Goal: Task Accomplishment & Management: Manage account settings

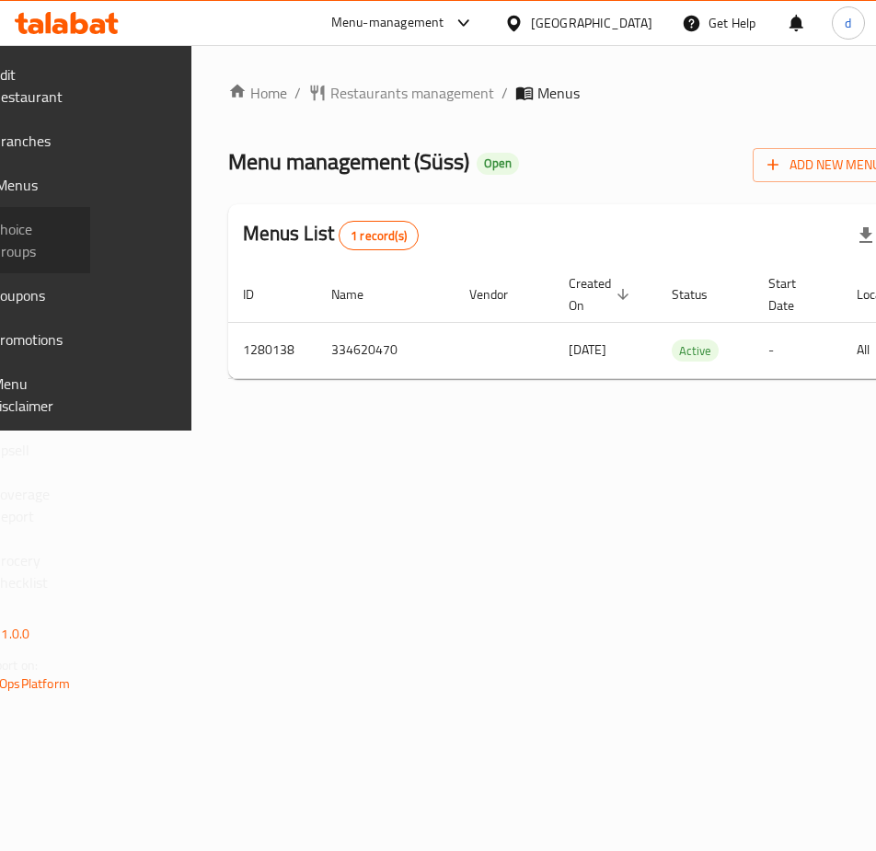
click at [75, 229] on span "Choice Groups" at bounding box center [34, 240] width 84 height 44
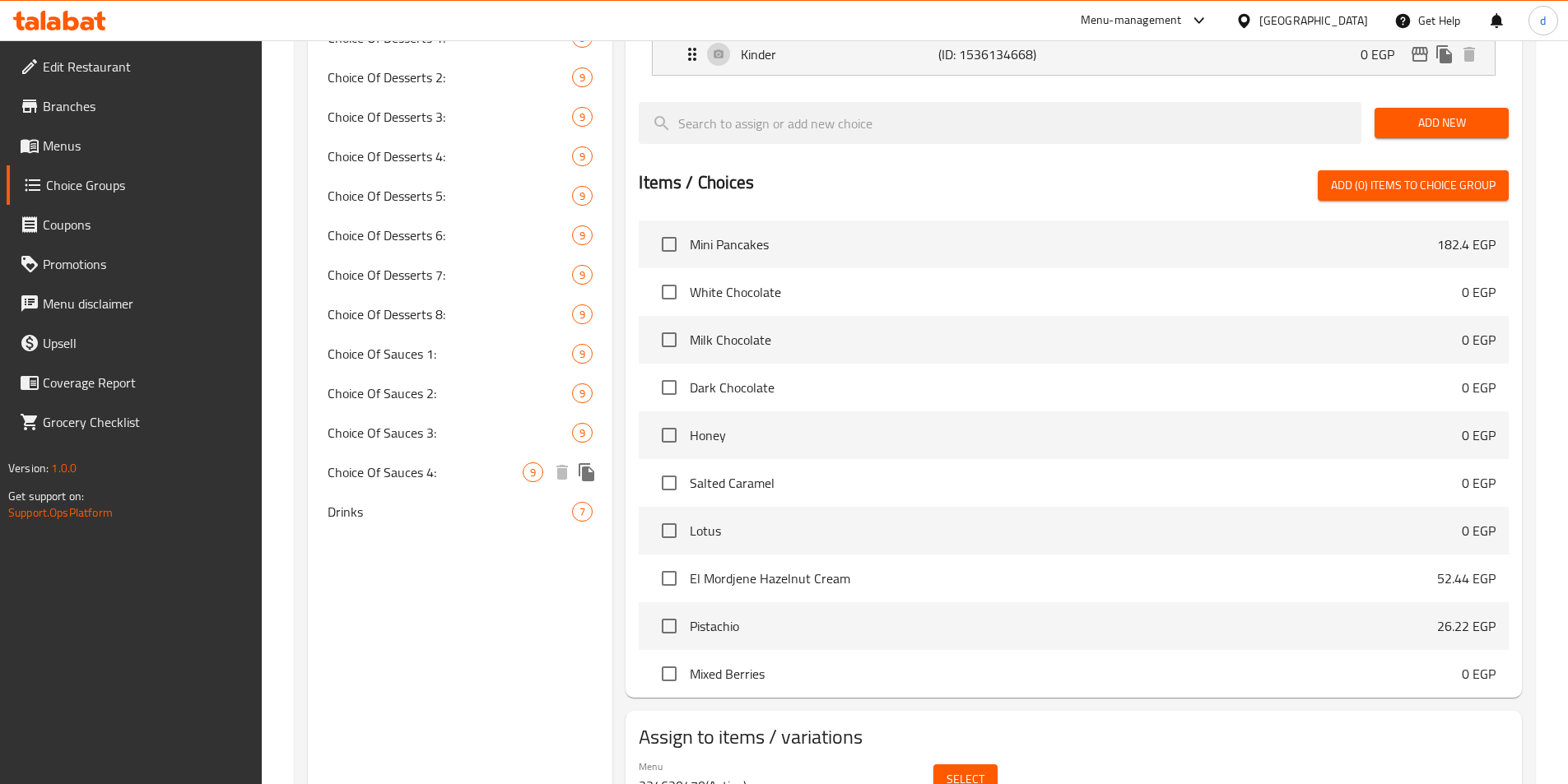
scroll to position [976, 0]
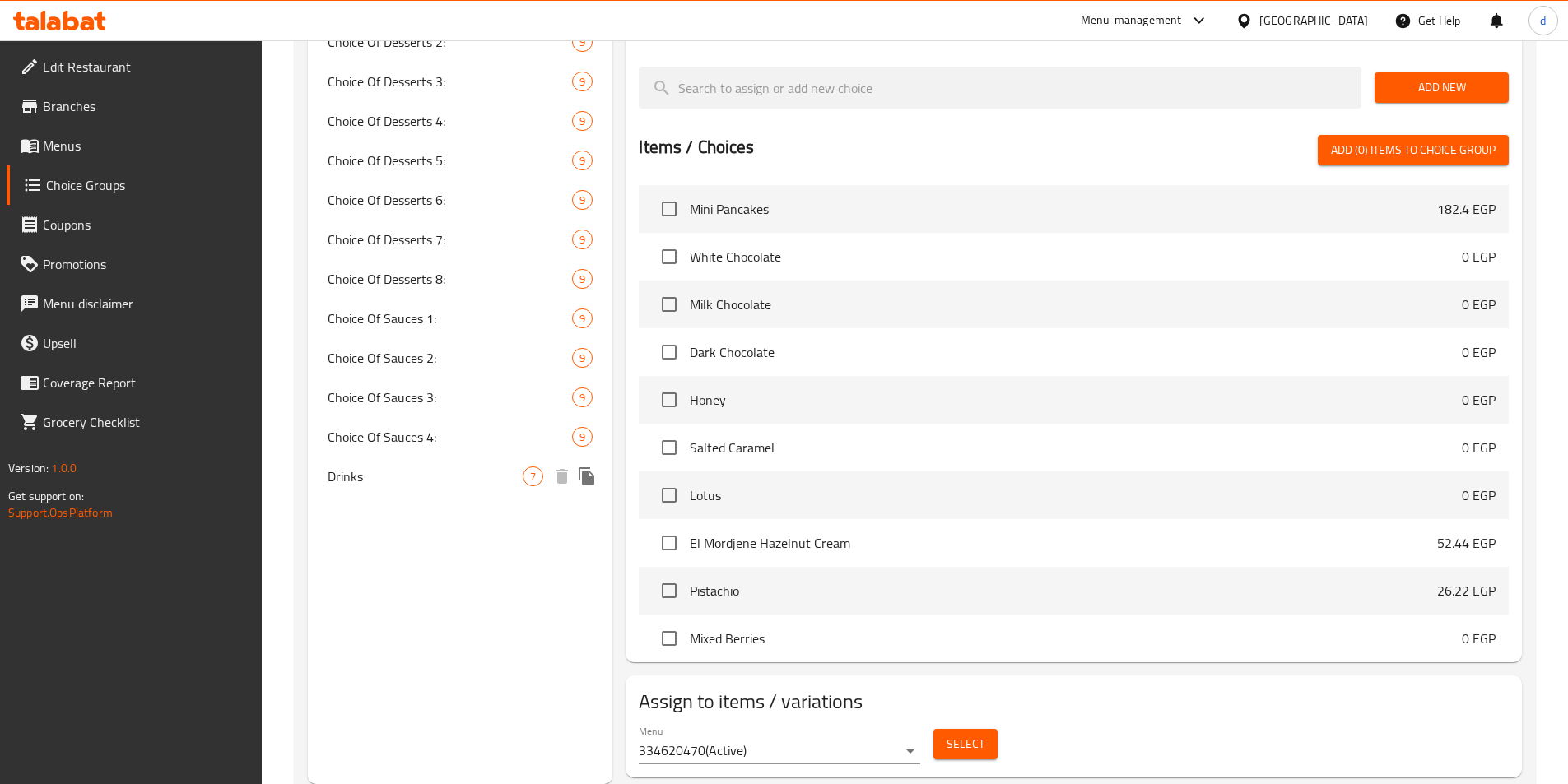
drag, startPoint x: 425, startPoint y: 489, endPoint x: 916, endPoint y: 552, distance: 495.0
click at [425, 489] on div "Drinks 7" at bounding box center [460, 476] width 305 height 39
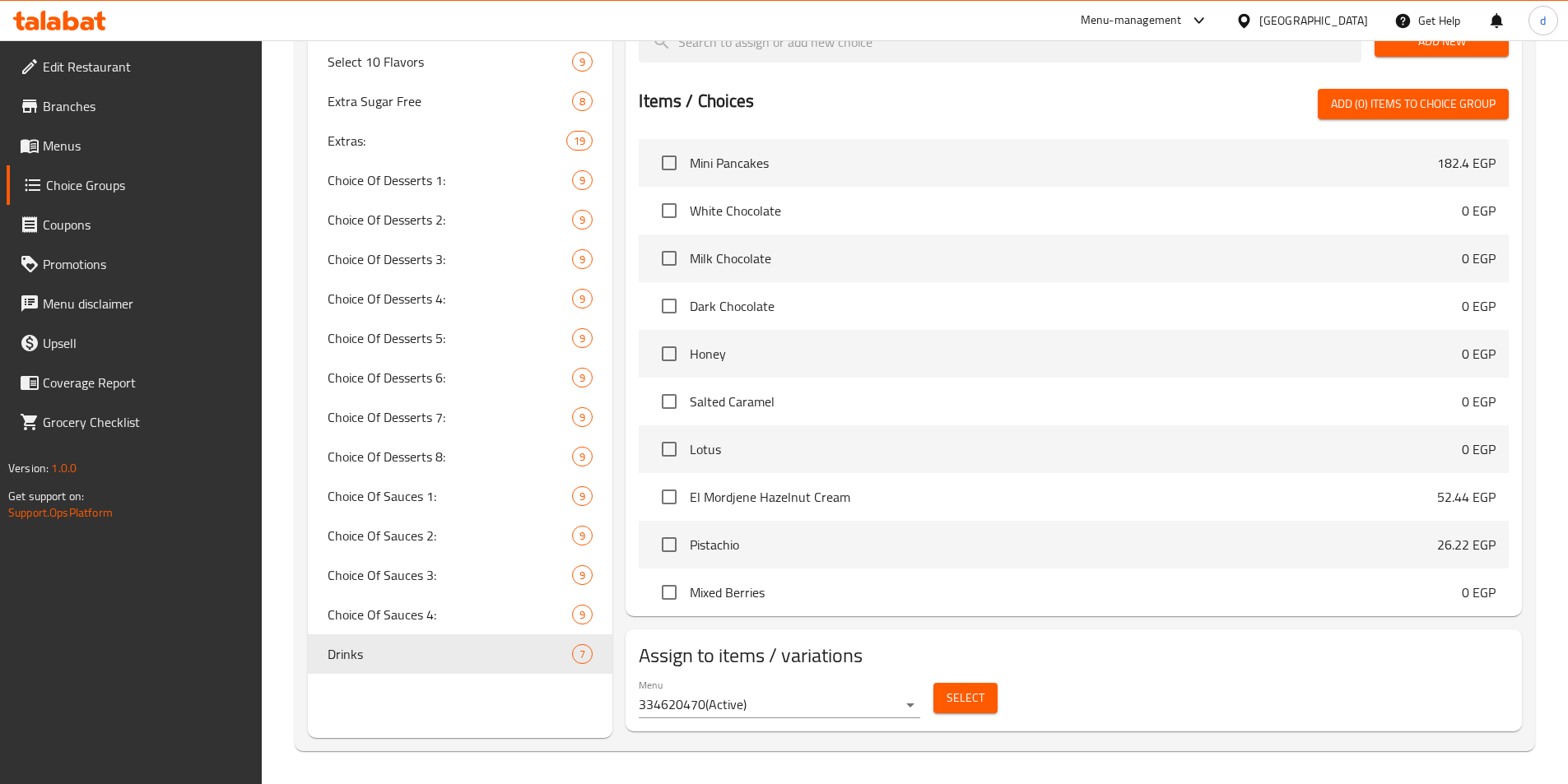
type input "Drinks"
type input "مشروبات"
type input "0"
type input "7"
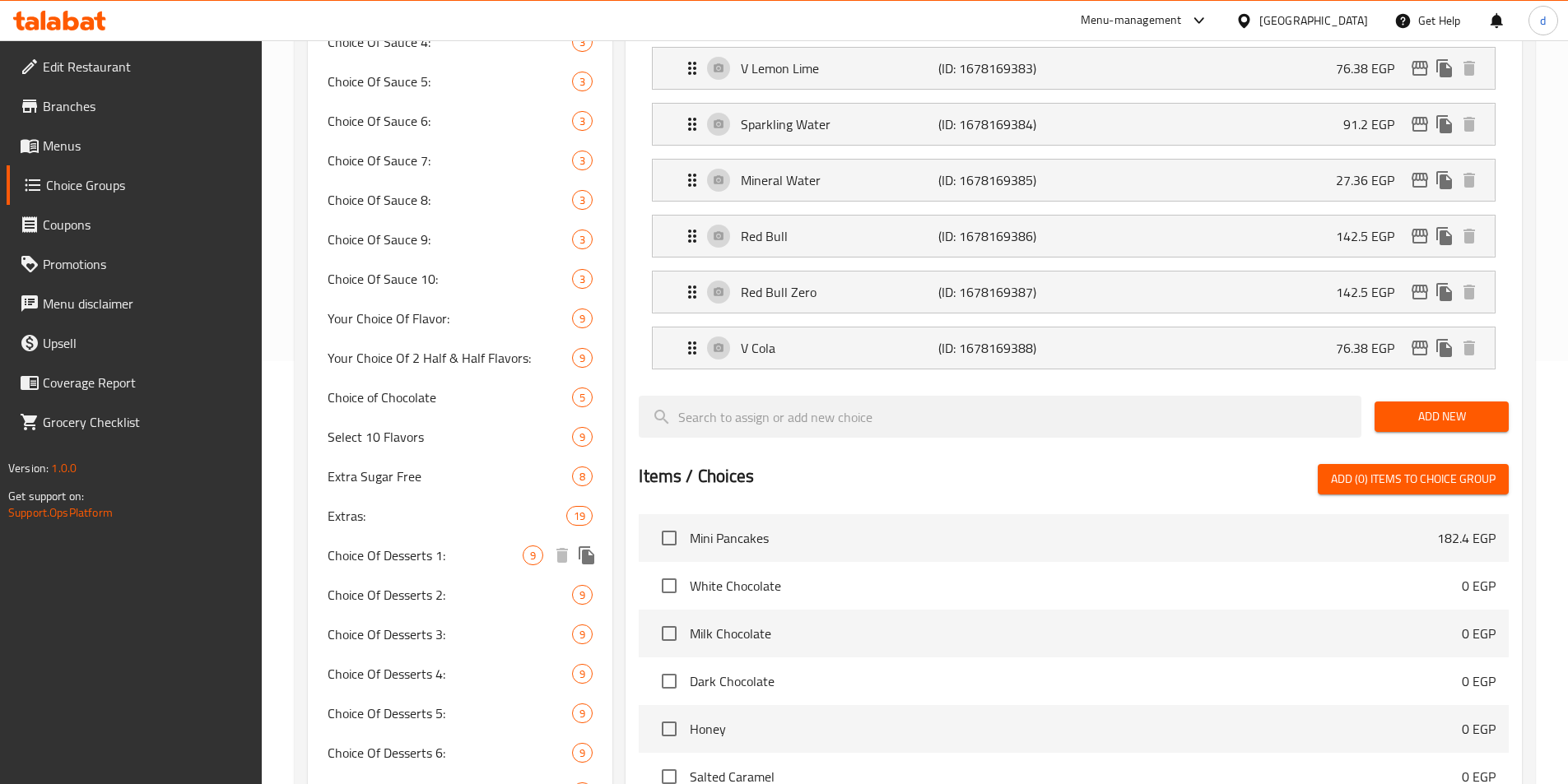
scroll to position [587, 0]
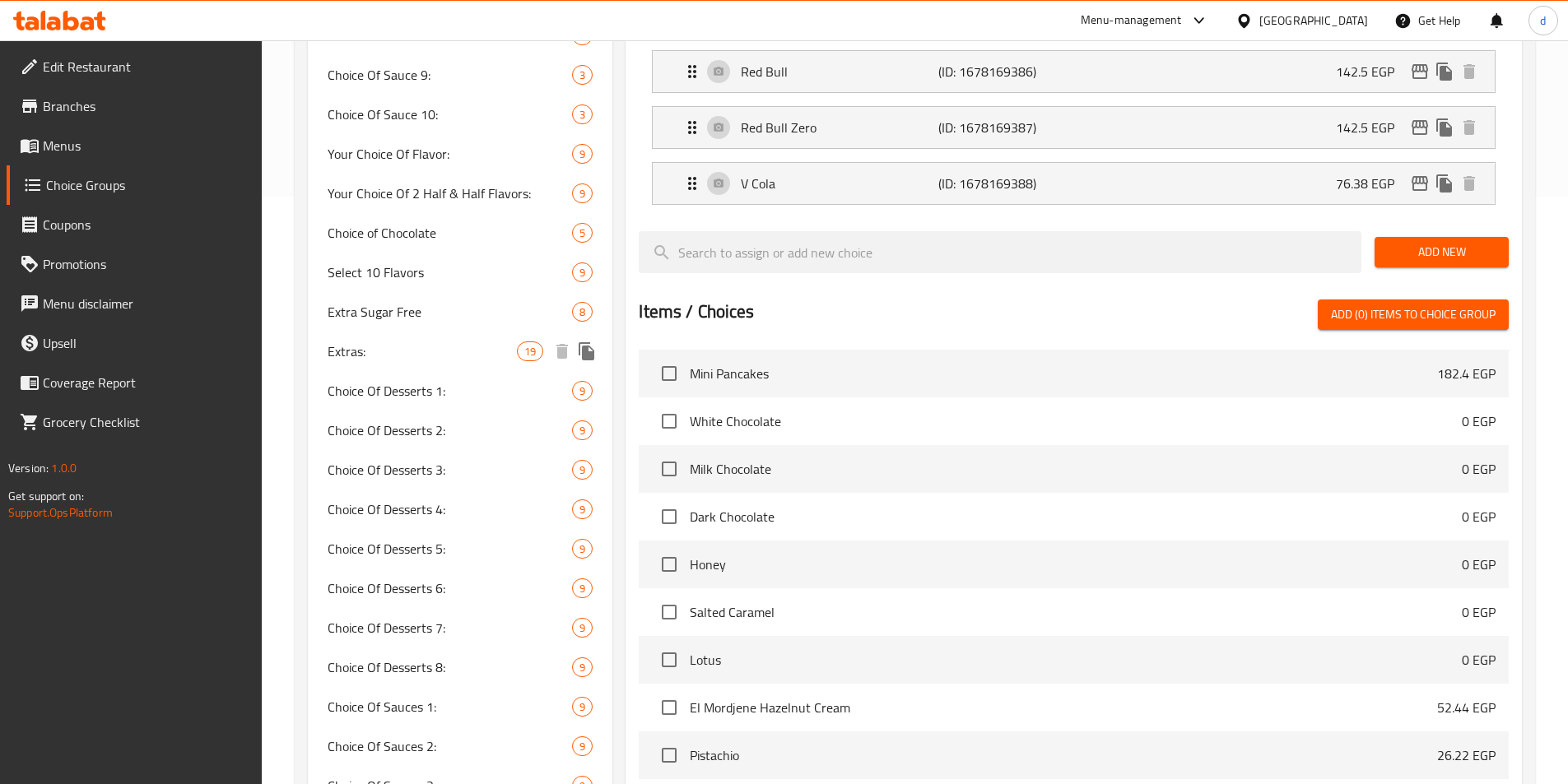
click at [384, 352] on span "Extras:" at bounding box center [422, 351] width 191 height 20
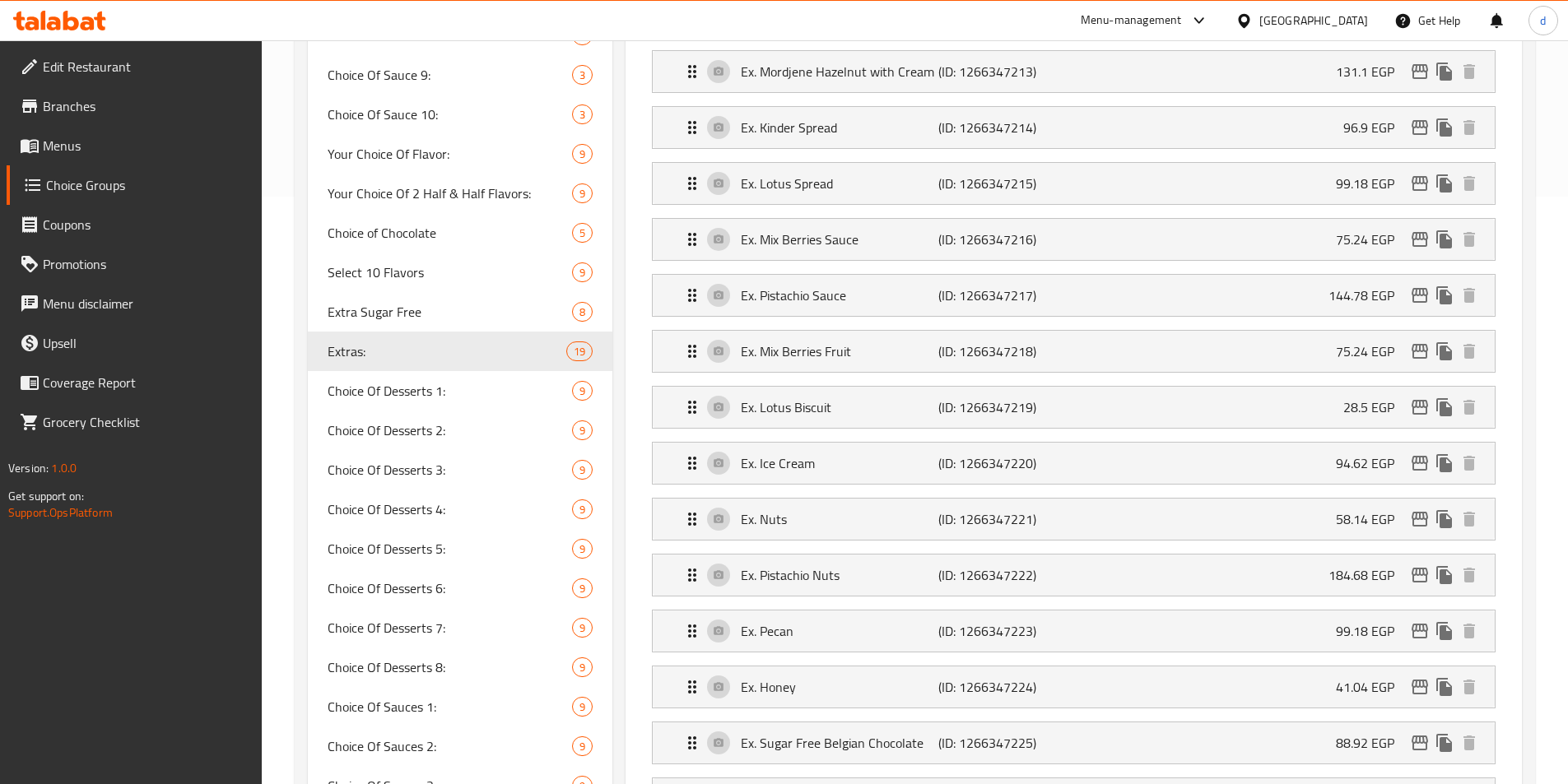
type input "Extras:"
type input "الاضافات:"
type input "19"
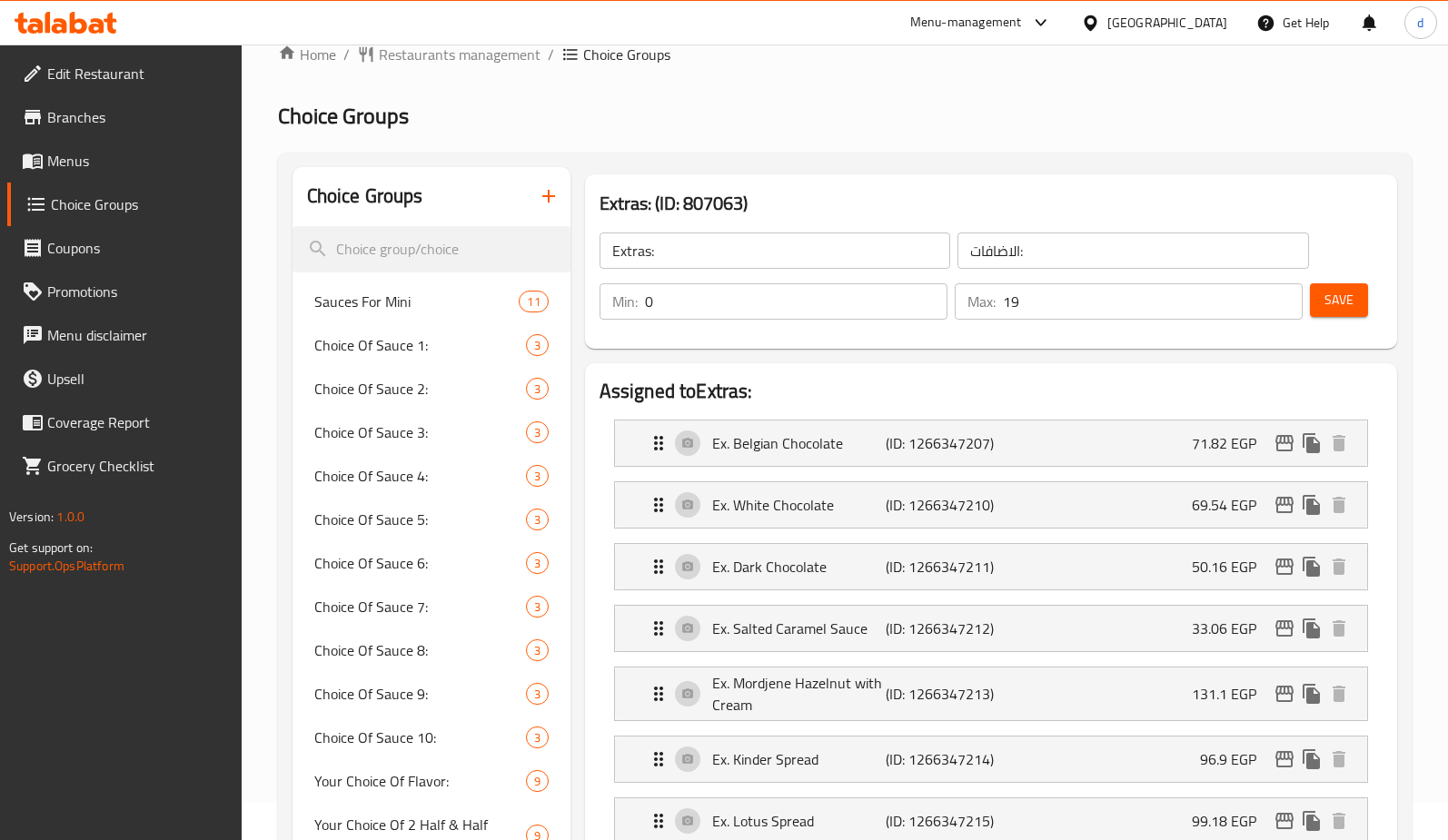
scroll to position [0, 0]
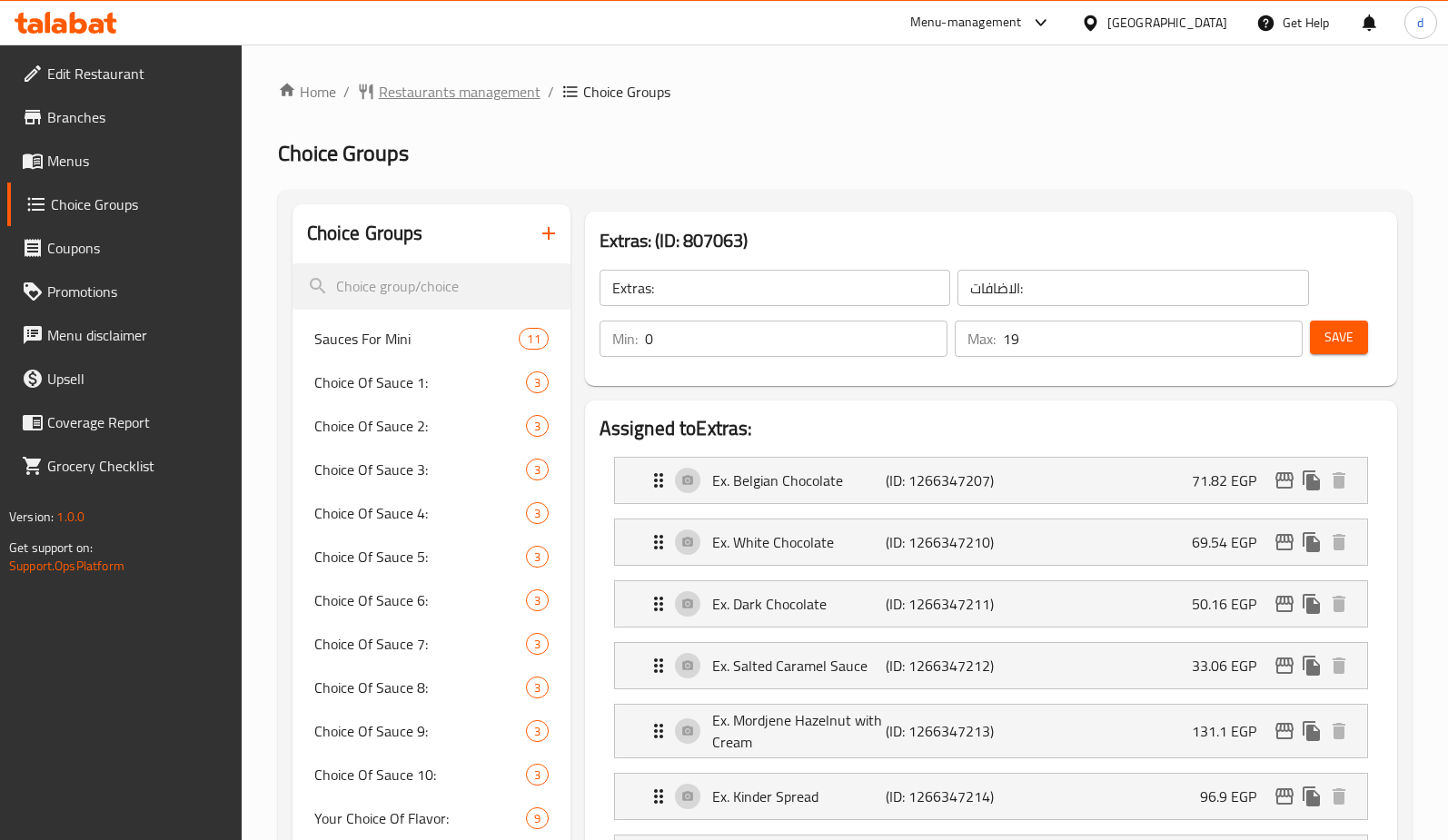
click at [439, 85] on span "Restaurants management" at bounding box center [460, 92] width 162 height 22
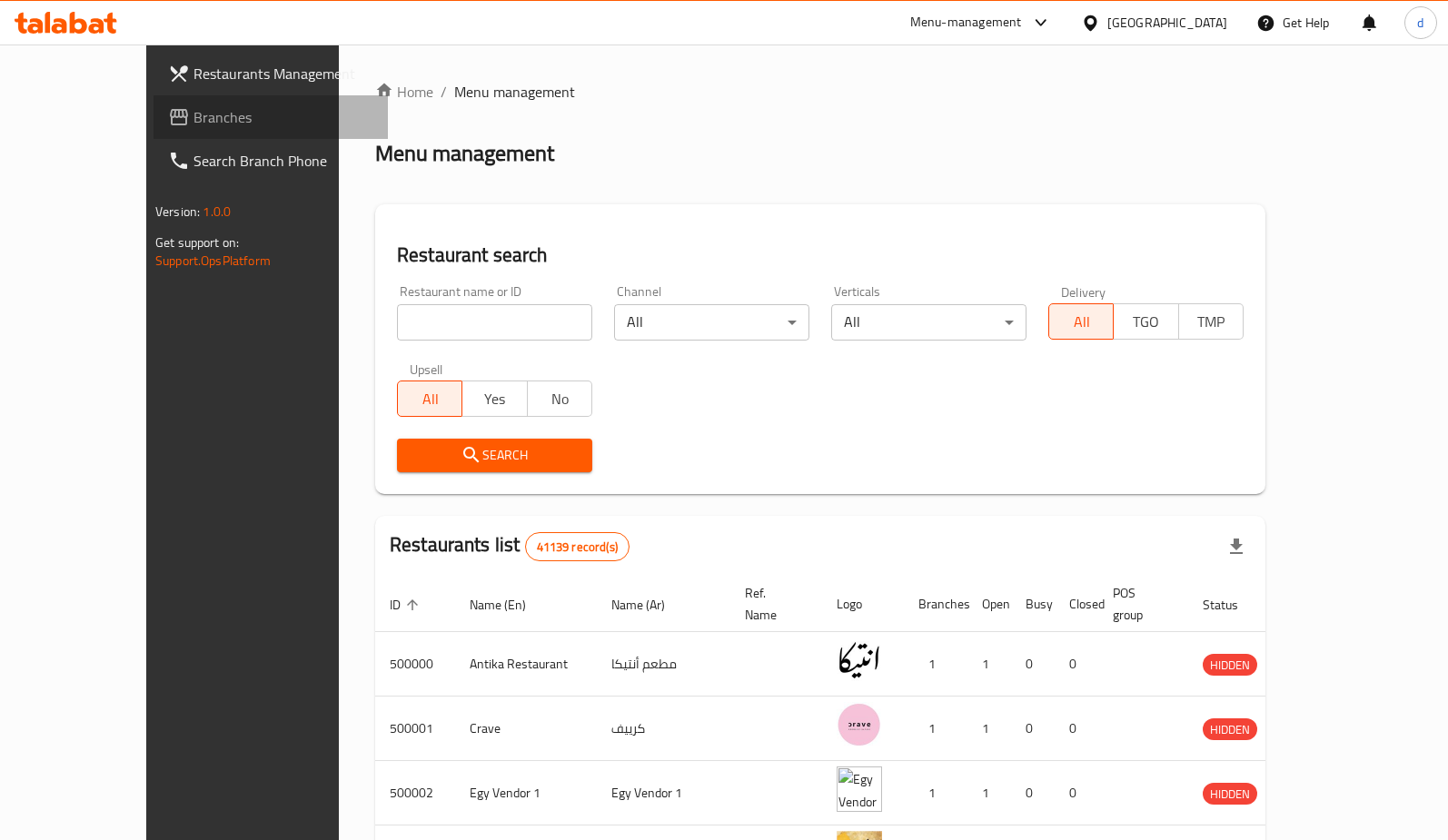
click at [193, 118] on span "Branches" at bounding box center [283, 117] width 180 height 22
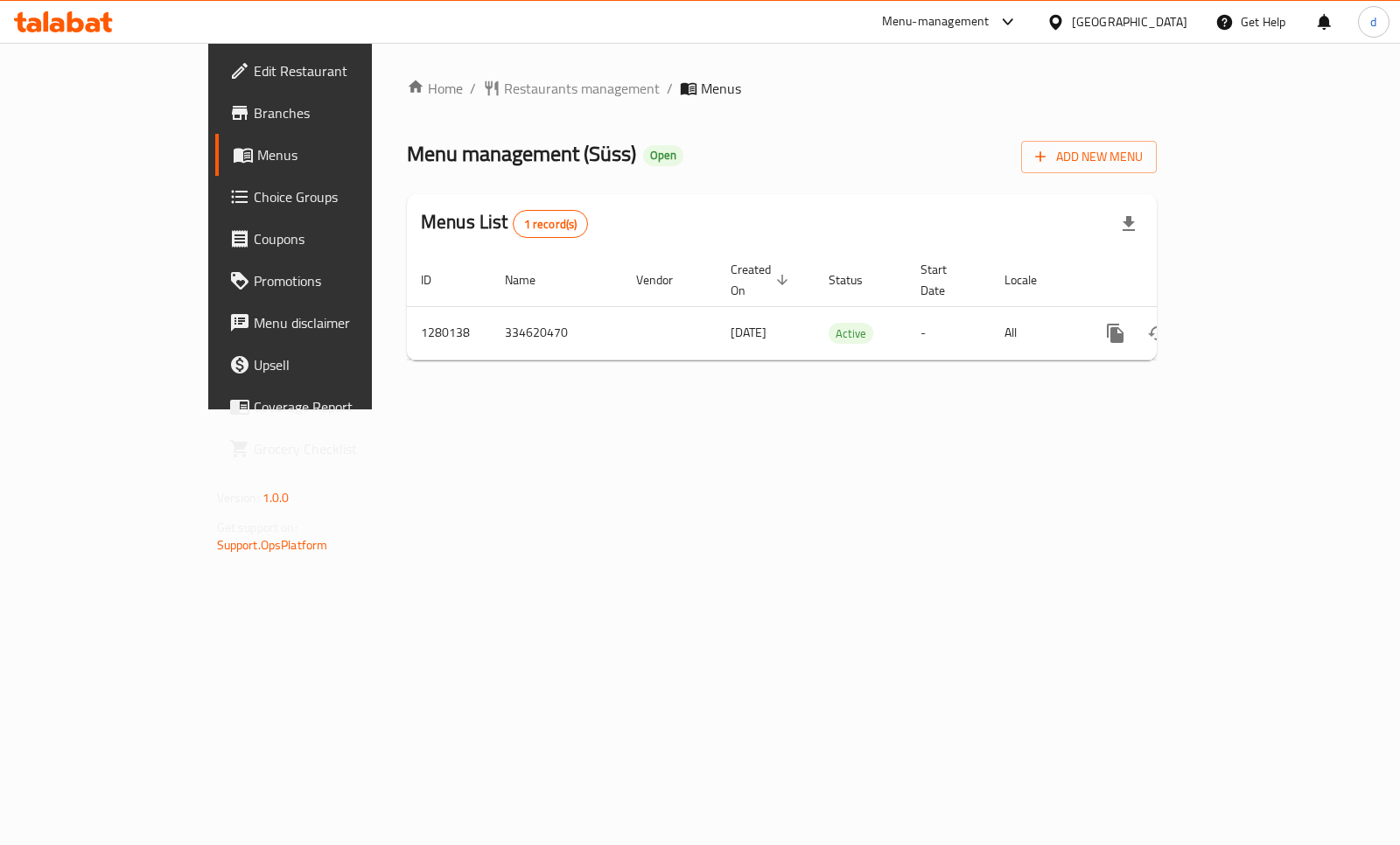
click at [254, 198] on span "Choice Groups" at bounding box center [340, 197] width 174 height 21
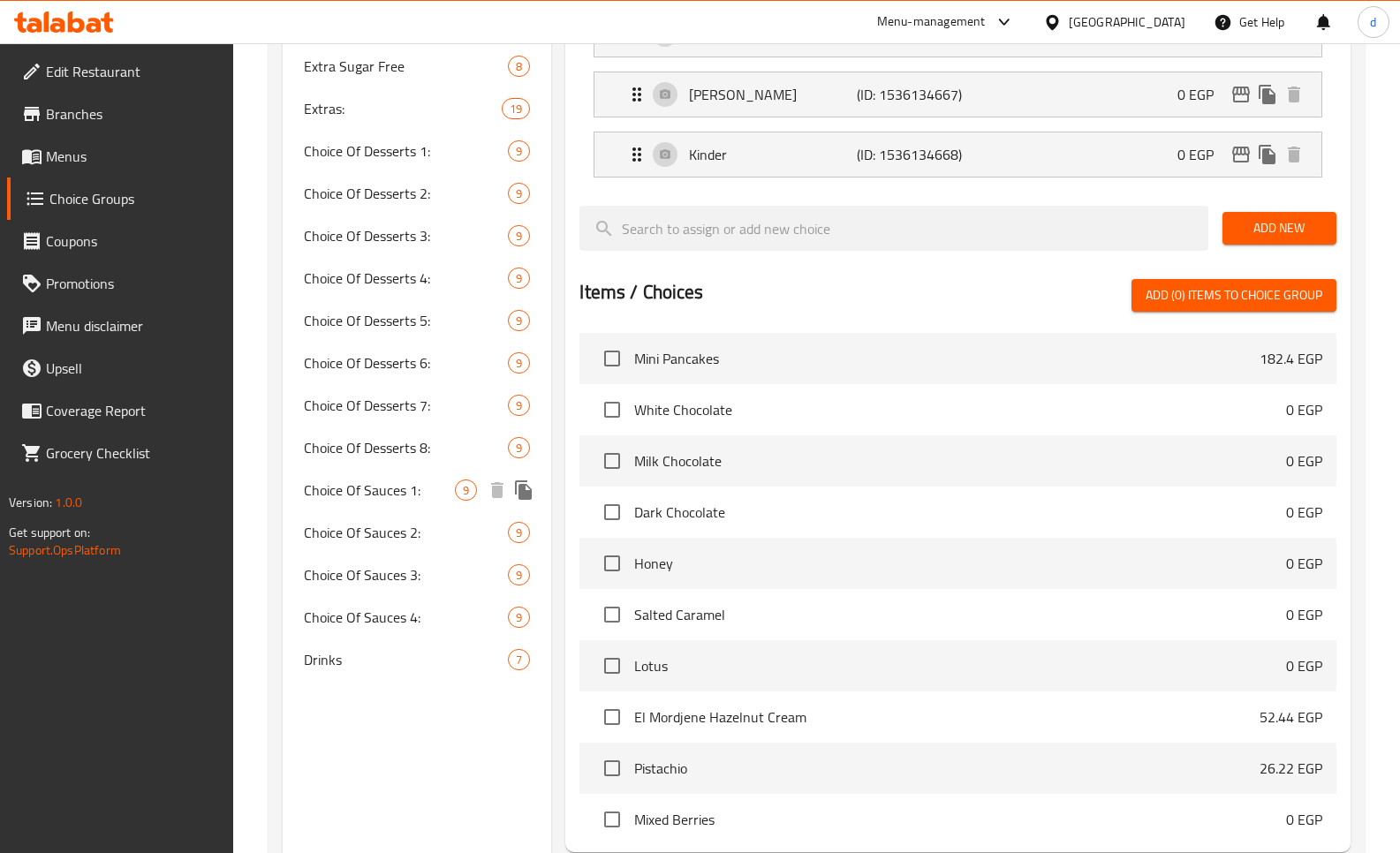
scroll to position [1100, 0]
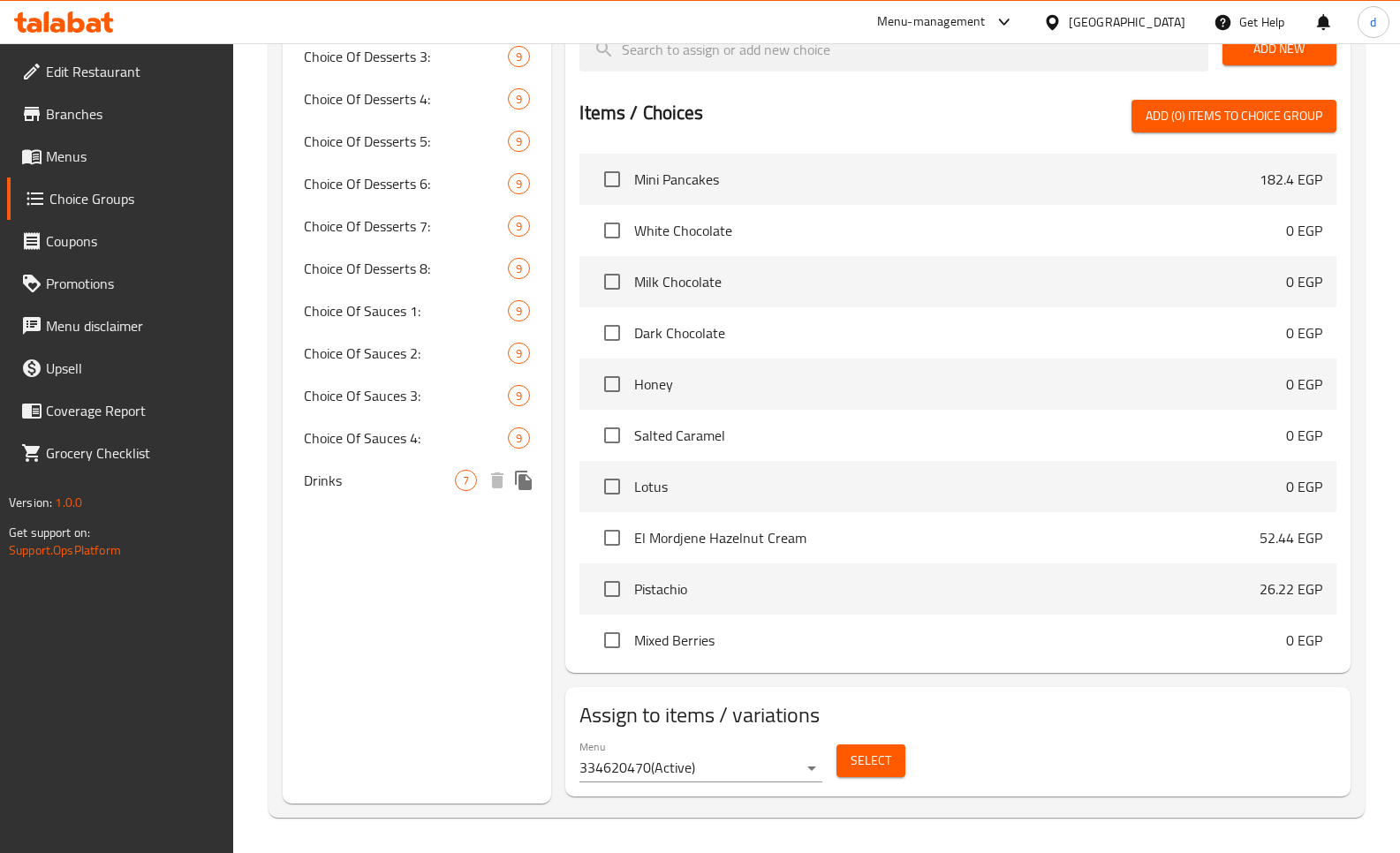
click at [355, 474] on span "Drinks" at bounding box center [379, 481] width 151 height 21
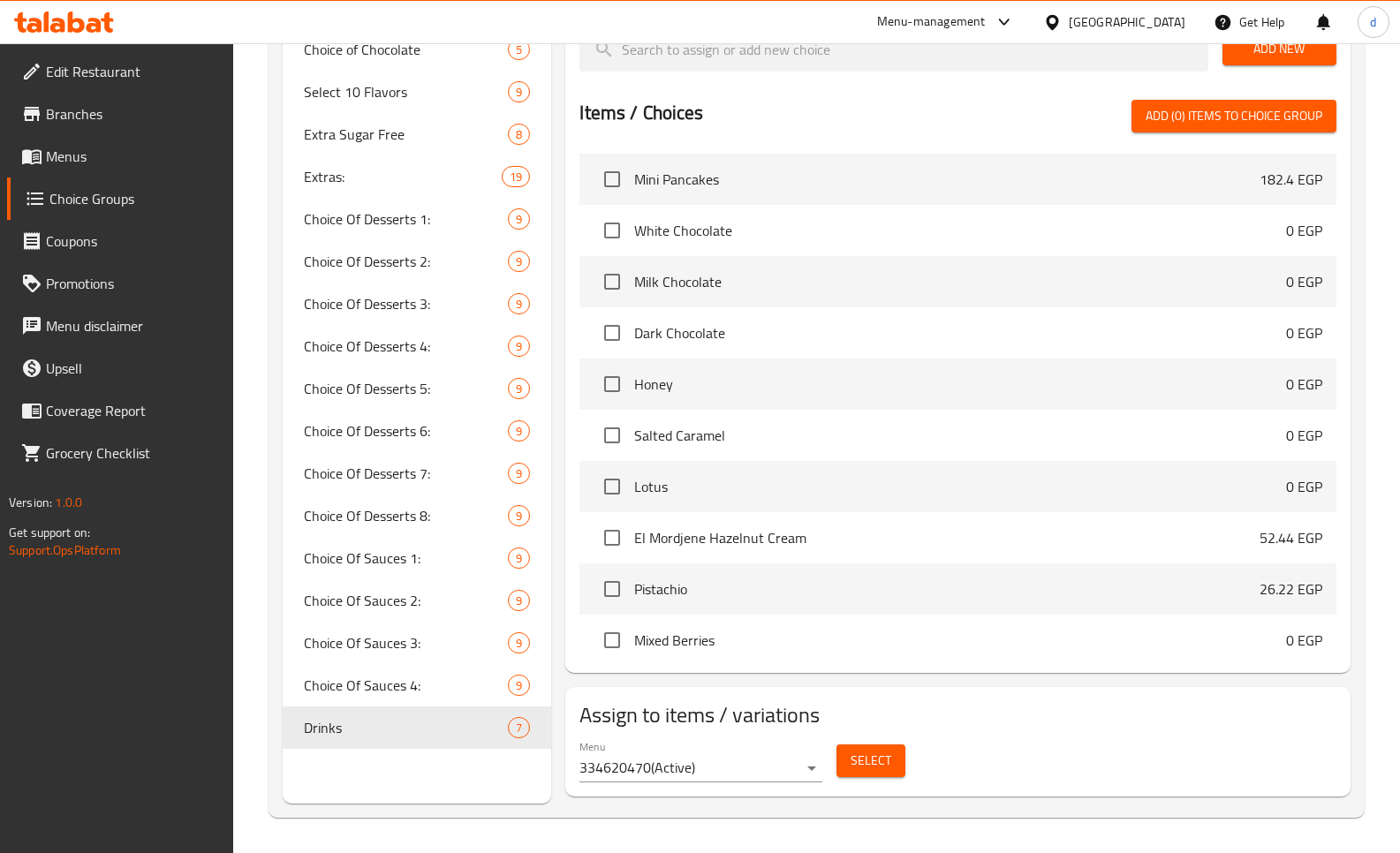
type input "Drinks"
type input "مشروبات"
type input "0"
type input "7"
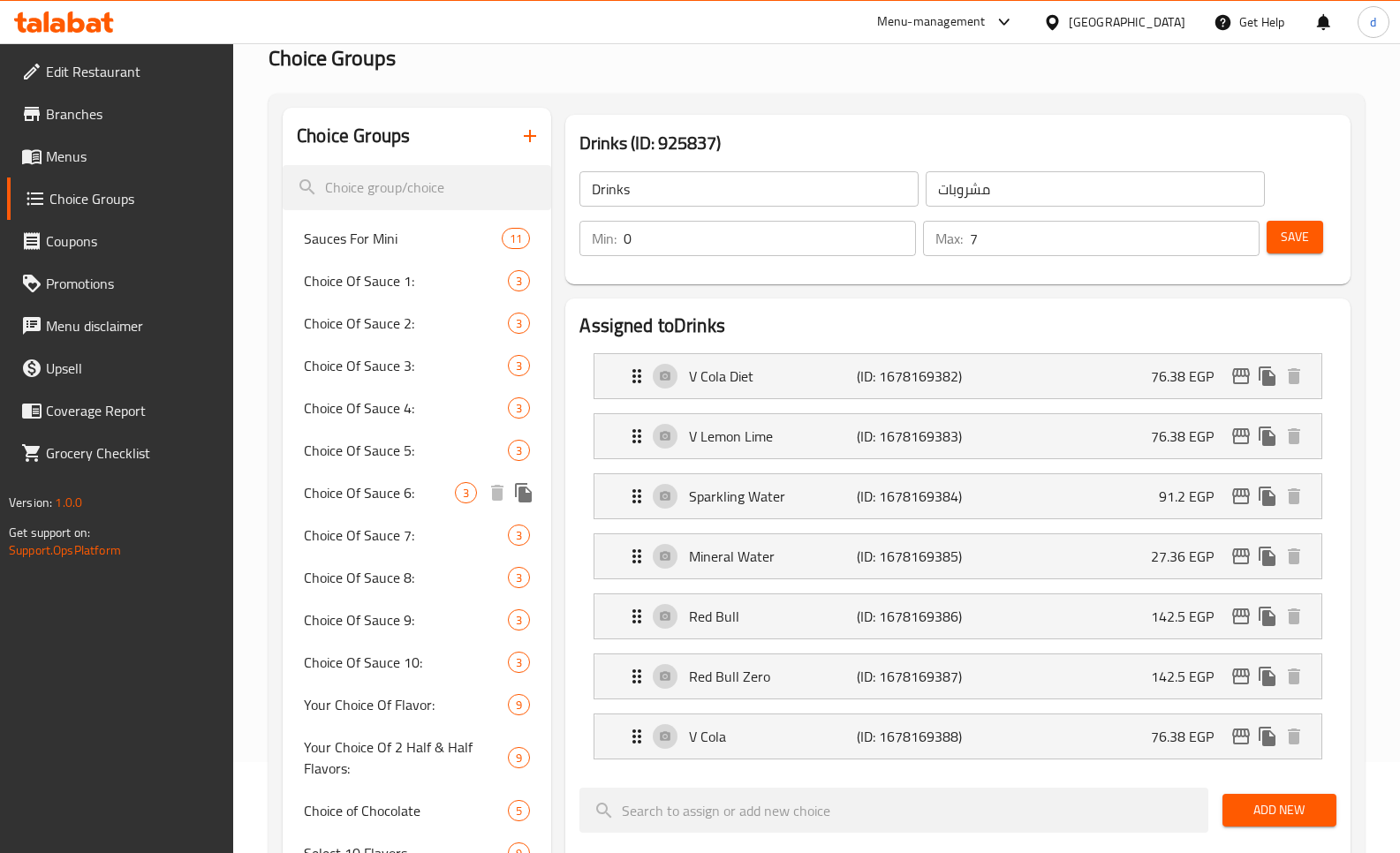
scroll to position [177, 0]
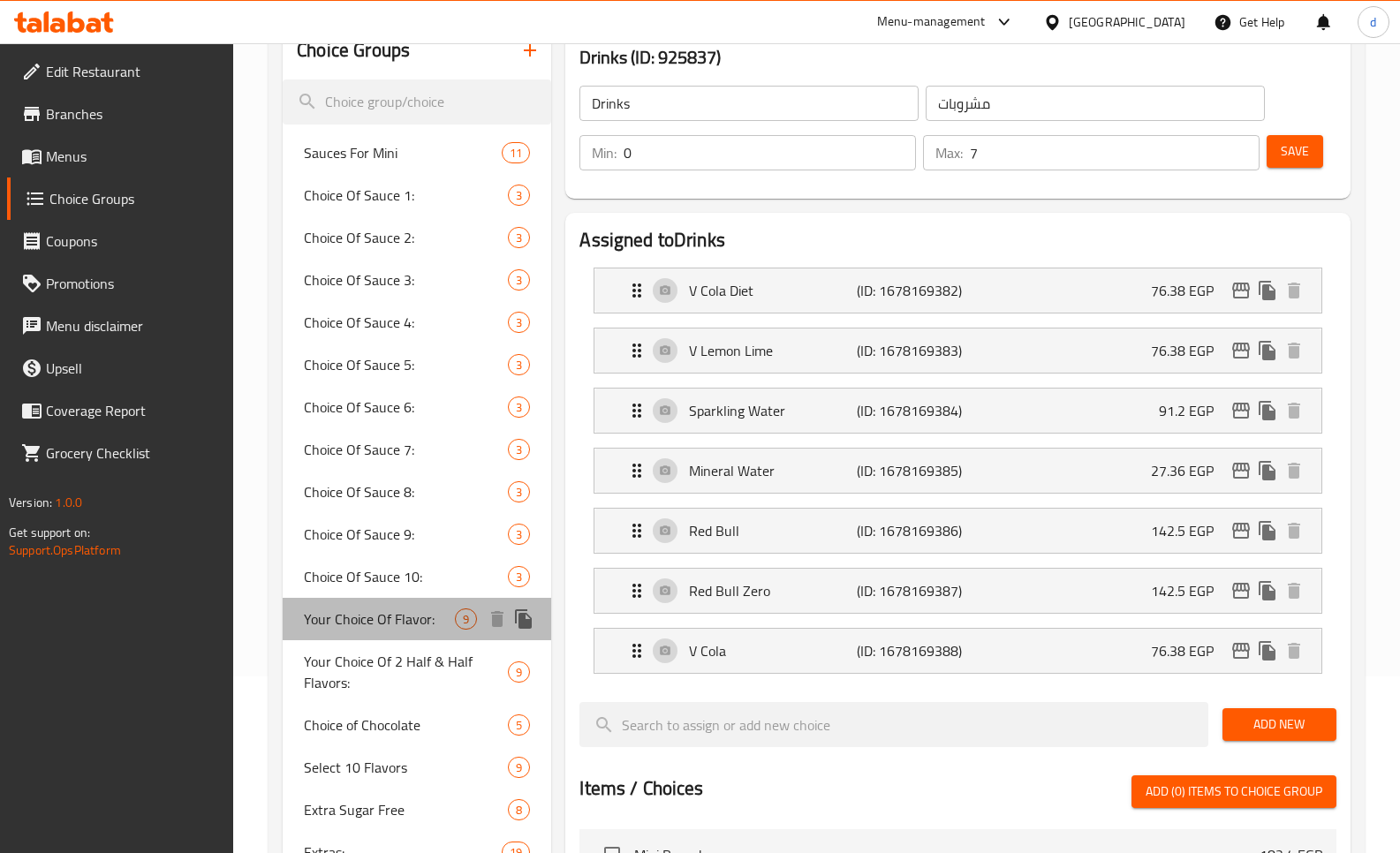
click at [375, 629] on span "Your Choice Of Flavor:" at bounding box center [379, 619] width 151 height 21
type input "Your Choice Of Flavor:"
type input "إختيارك من النكهة:"
type input "1"
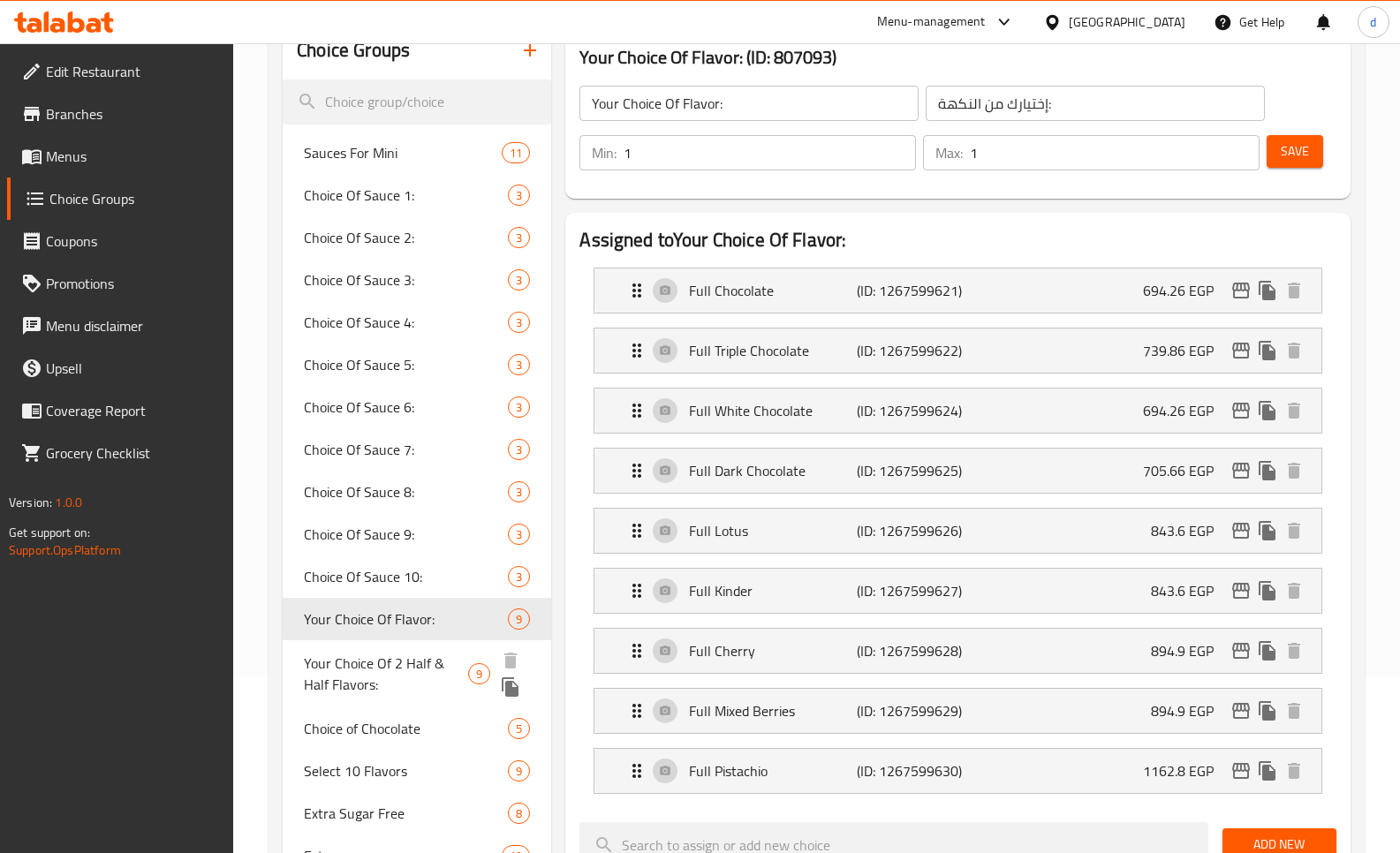
scroll to position [441, 0]
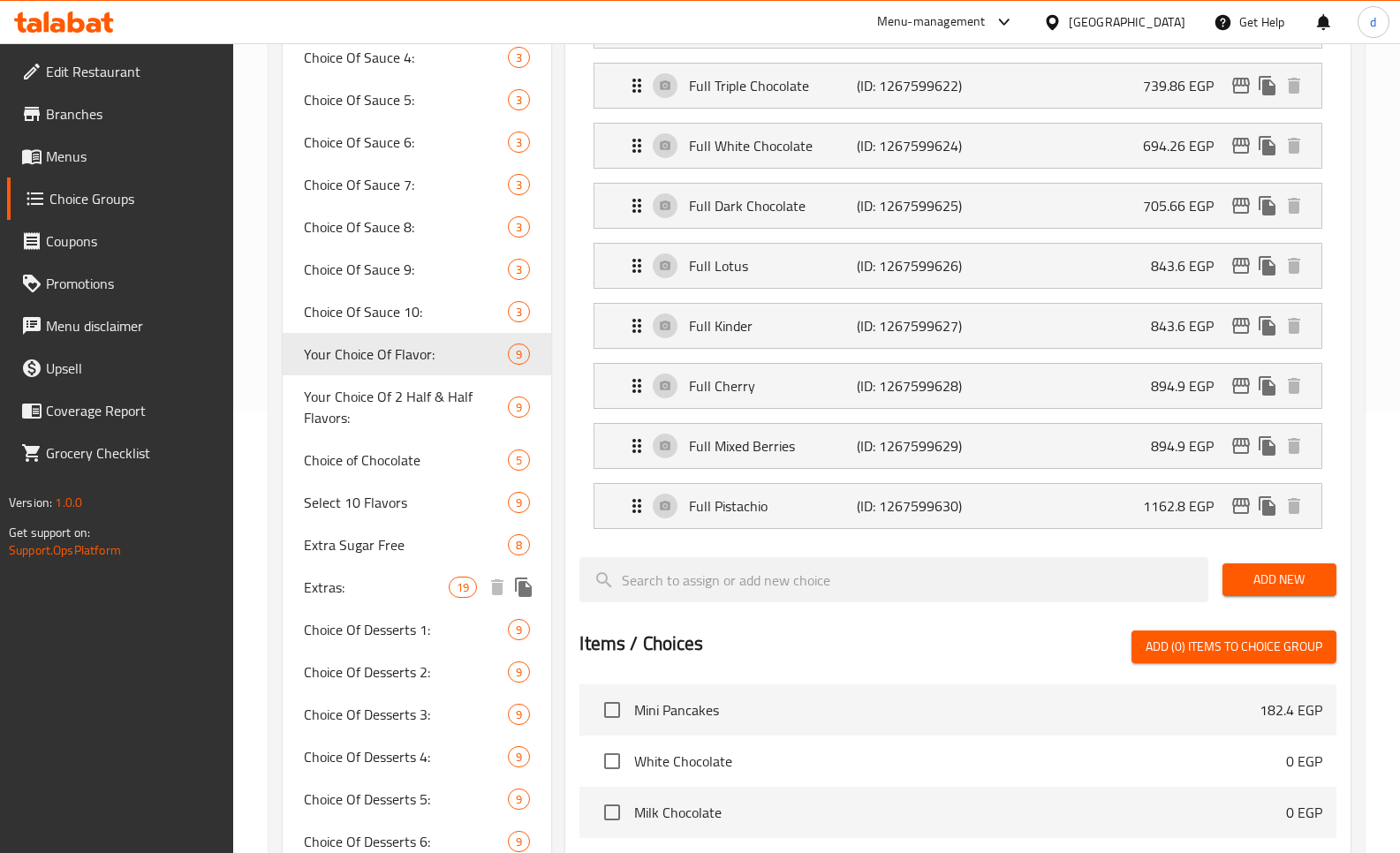
click at [354, 591] on span "Extras:" at bounding box center [376, 587] width 145 height 21
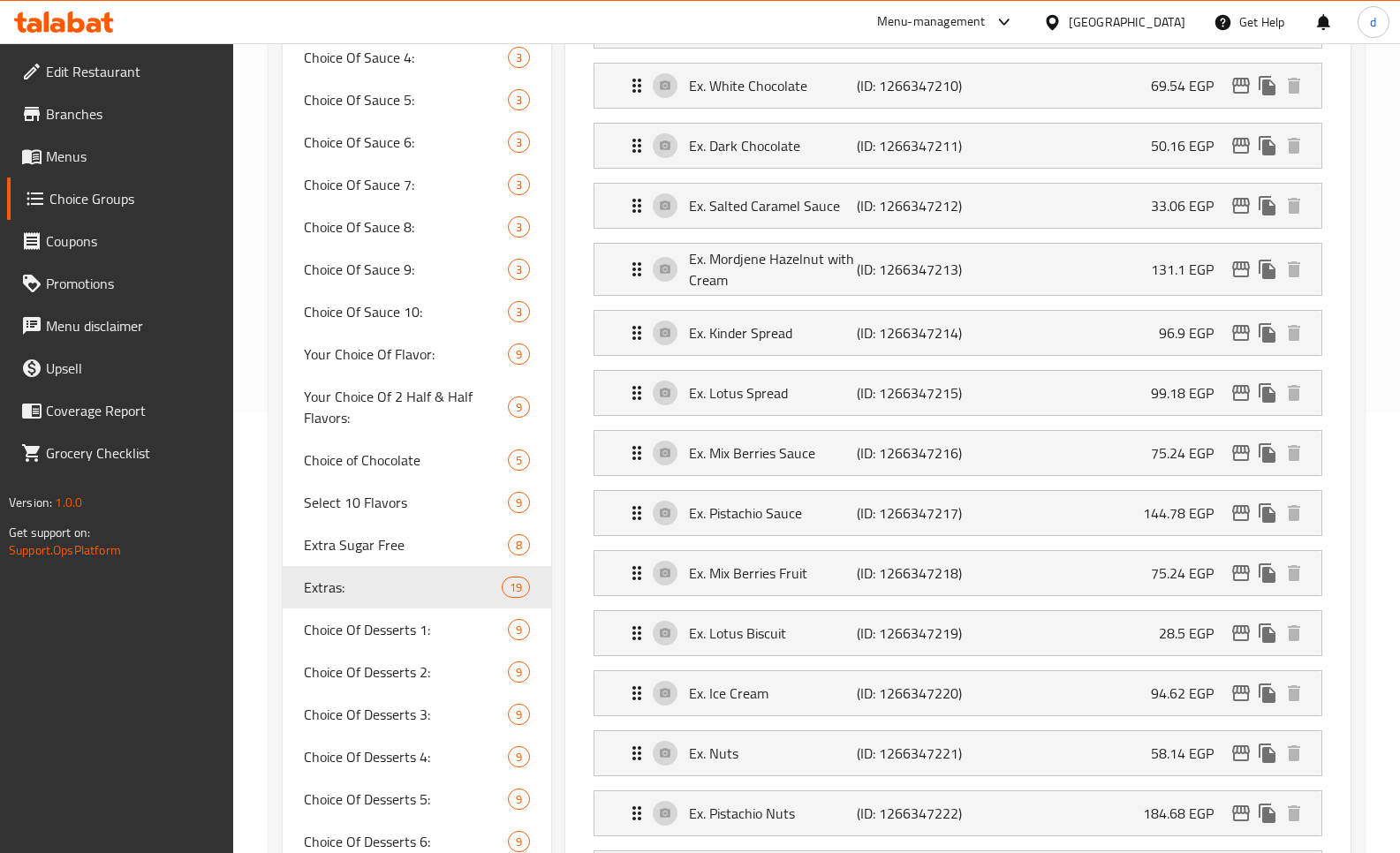
type input "Extras:"
type input "الاضافات:"
type input "0"
type input "19"
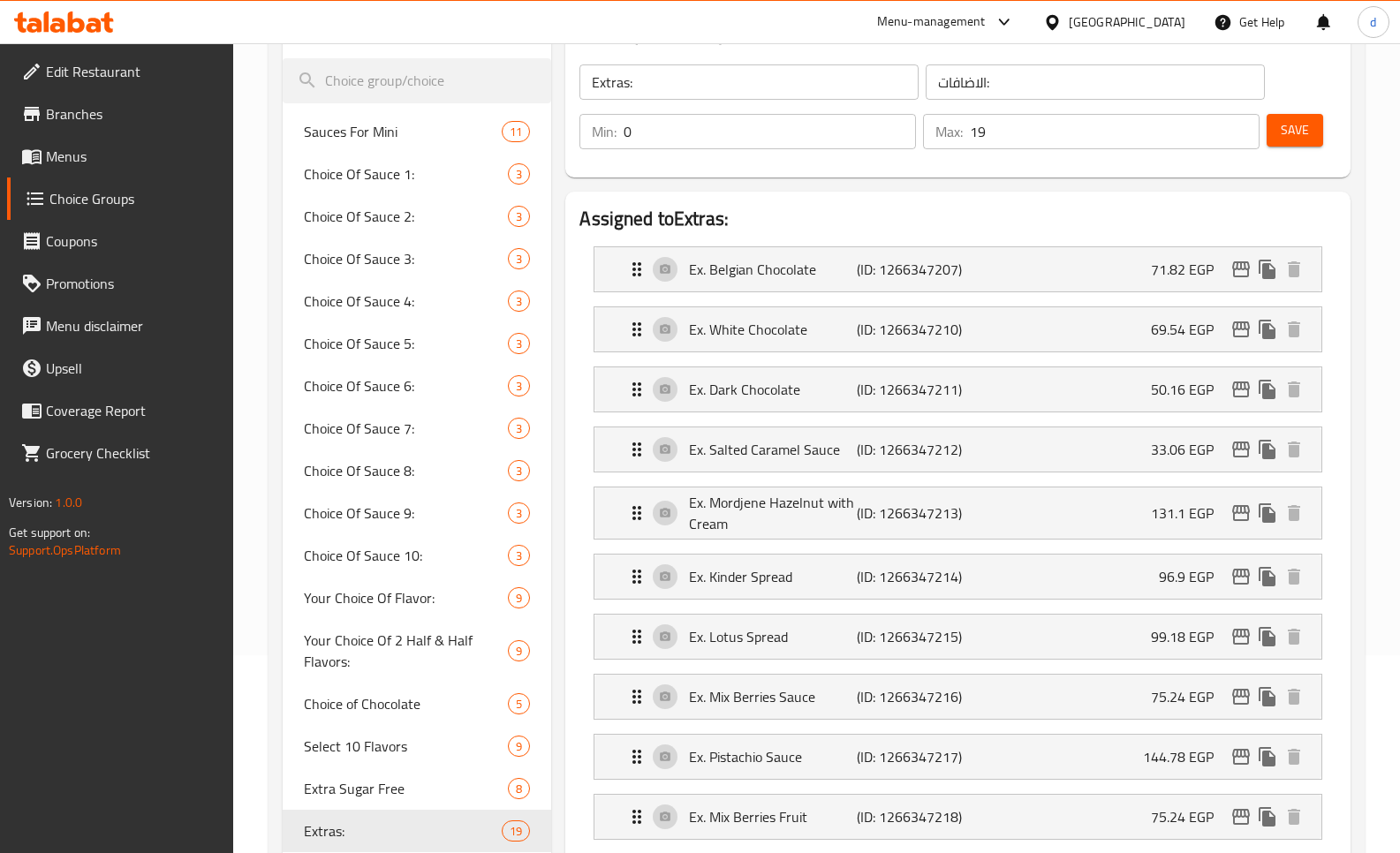
scroll to position [0, 0]
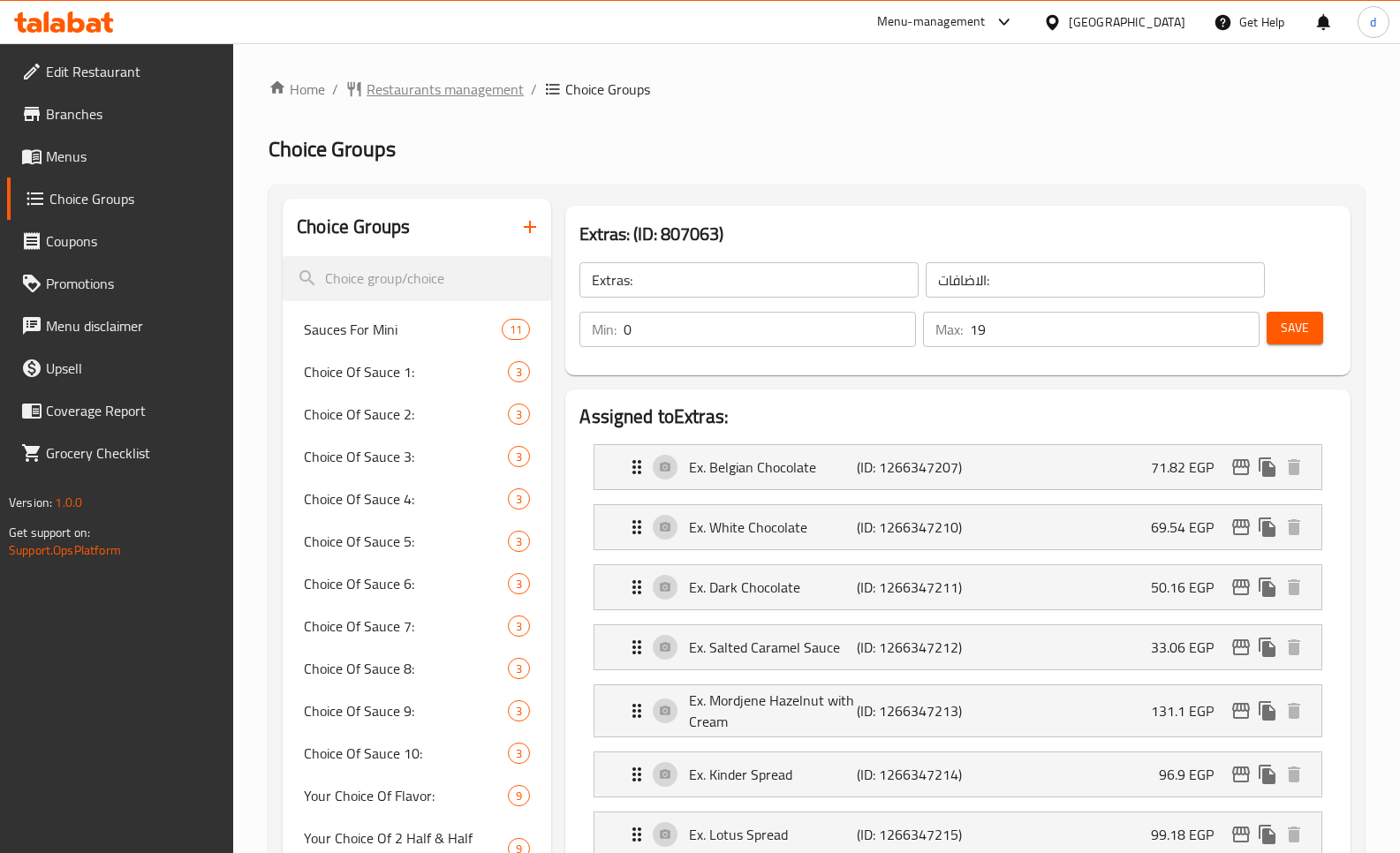
click at [411, 95] on span "Restaurants management" at bounding box center [445, 89] width 157 height 21
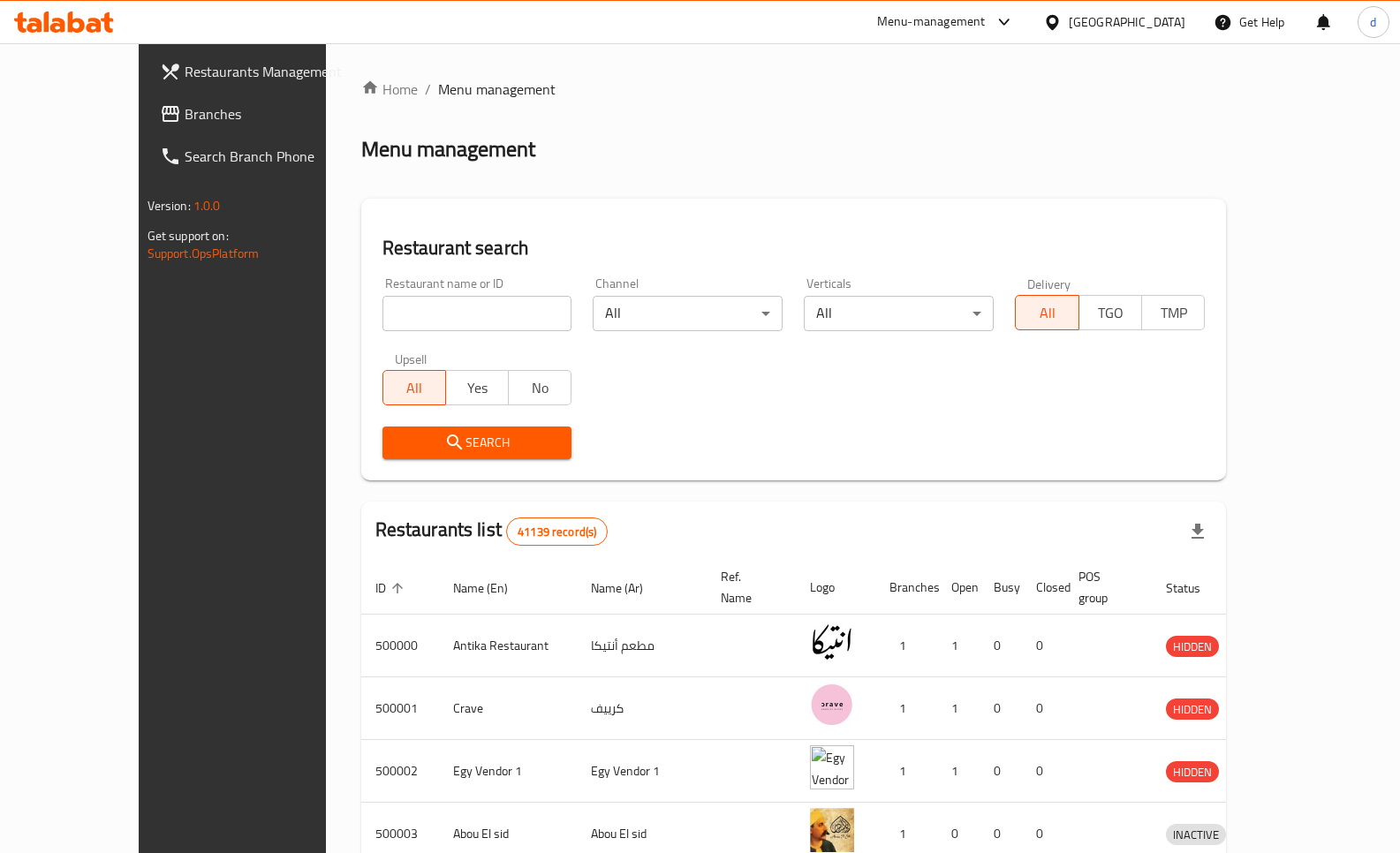
click at [184, 119] on span "Branches" at bounding box center [271, 114] width 174 height 21
